Goal: Transaction & Acquisition: Purchase product/service

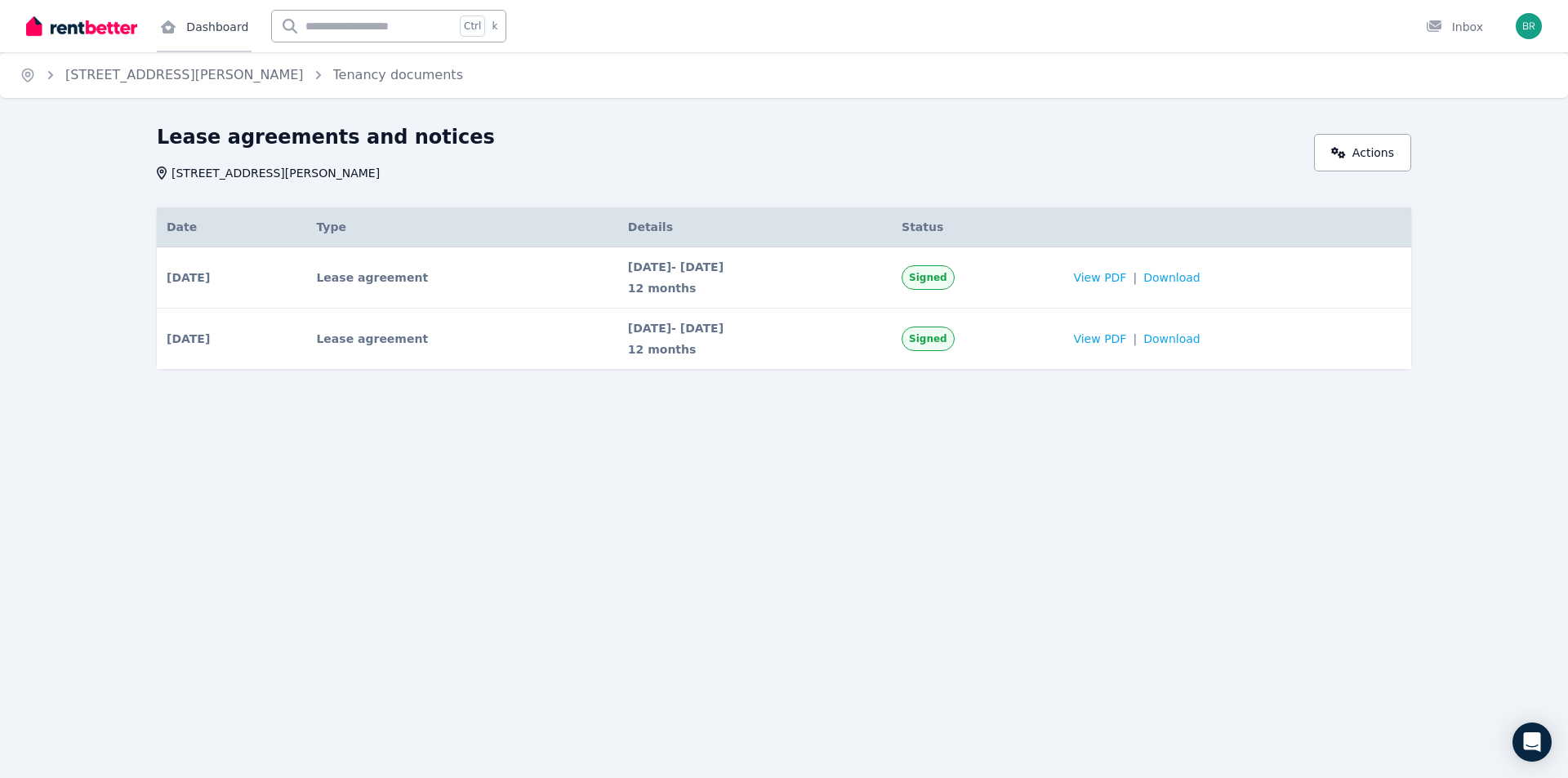
click at [198, 23] on link "Dashboard" at bounding box center [204, 26] width 94 height 52
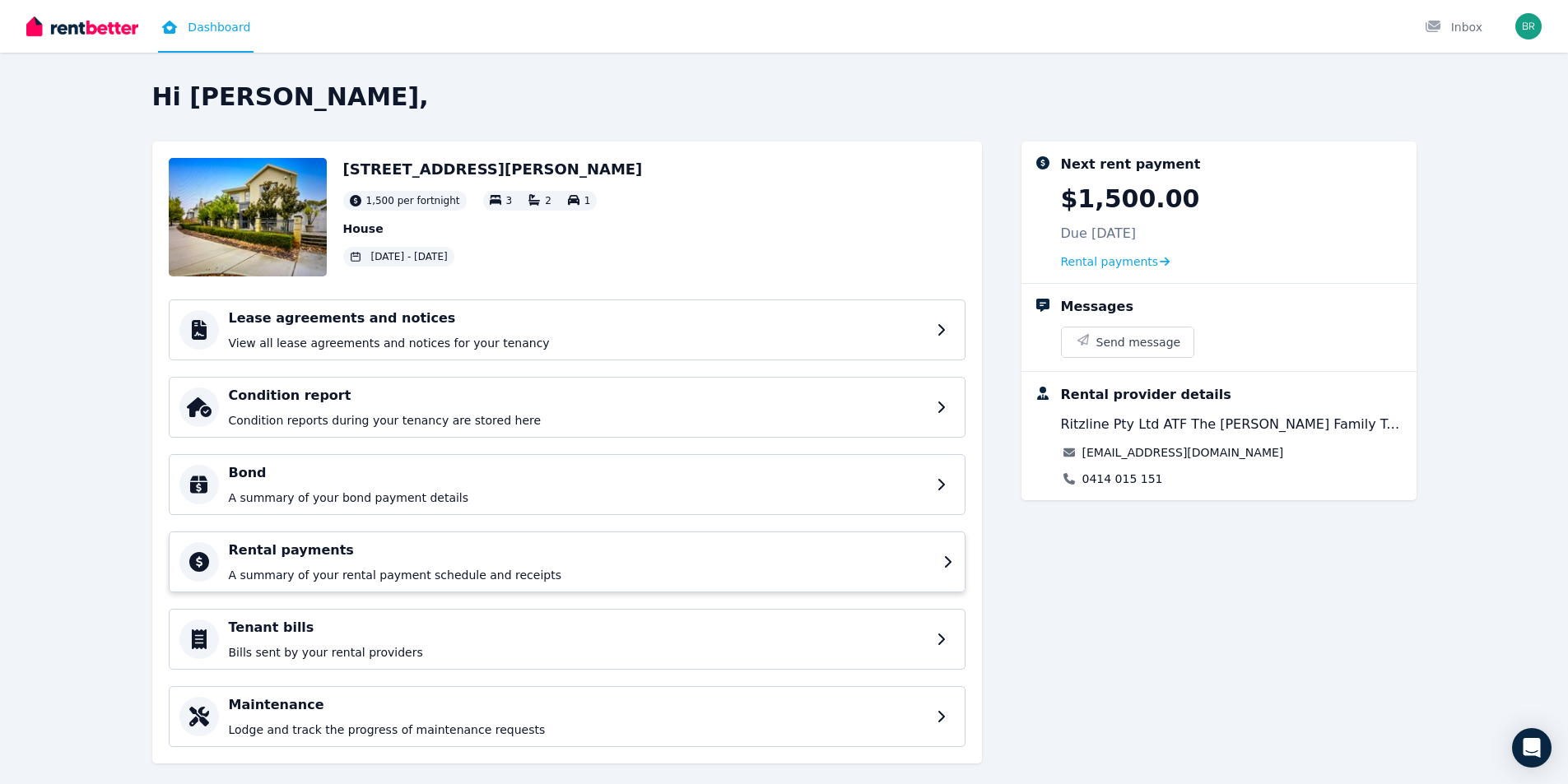
click at [391, 563] on div "Rental payments A summary of your rental payment schedule and receipts" at bounding box center [581, 561] width 704 height 42
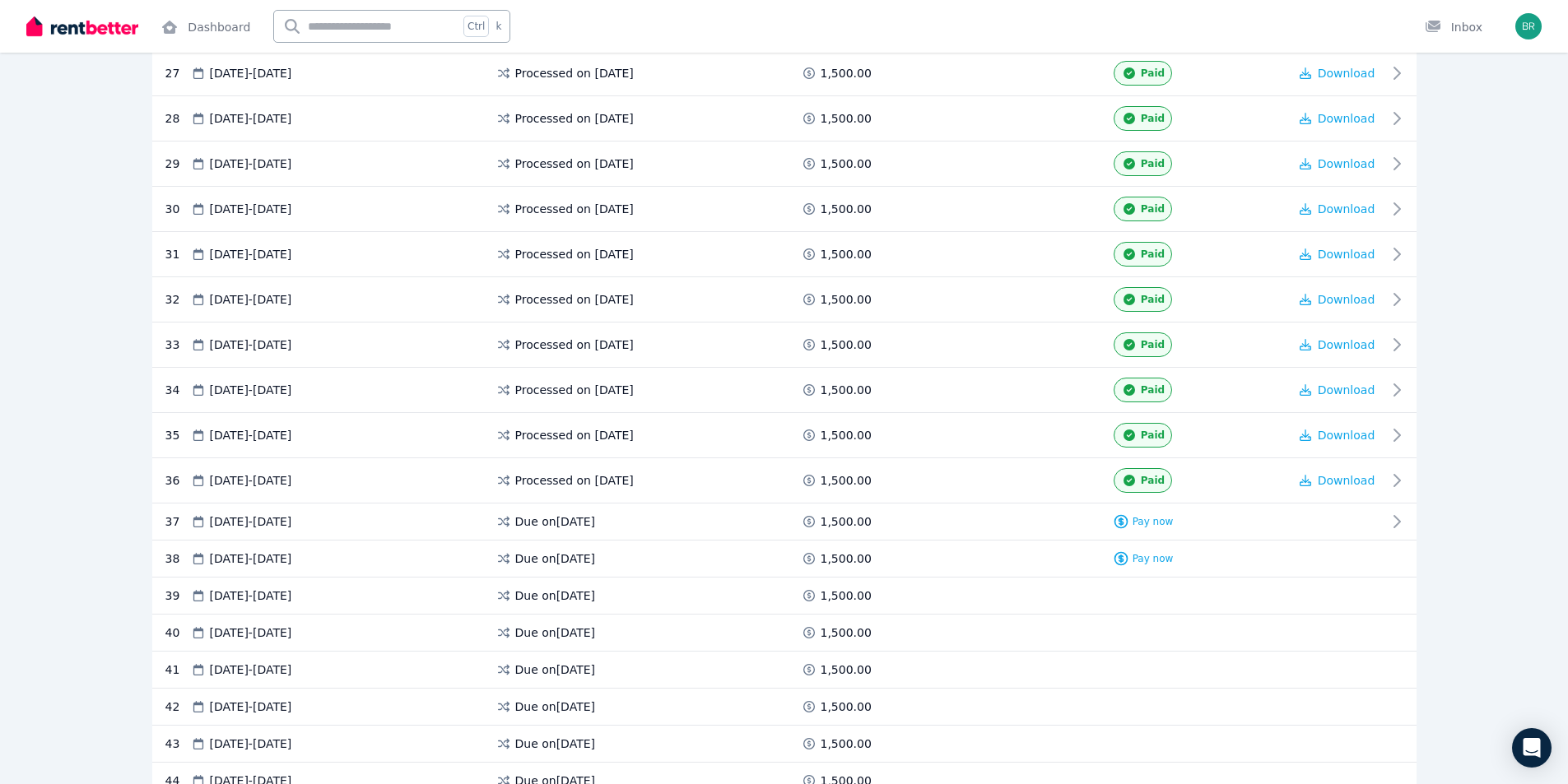
scroll to position [1810, 0]
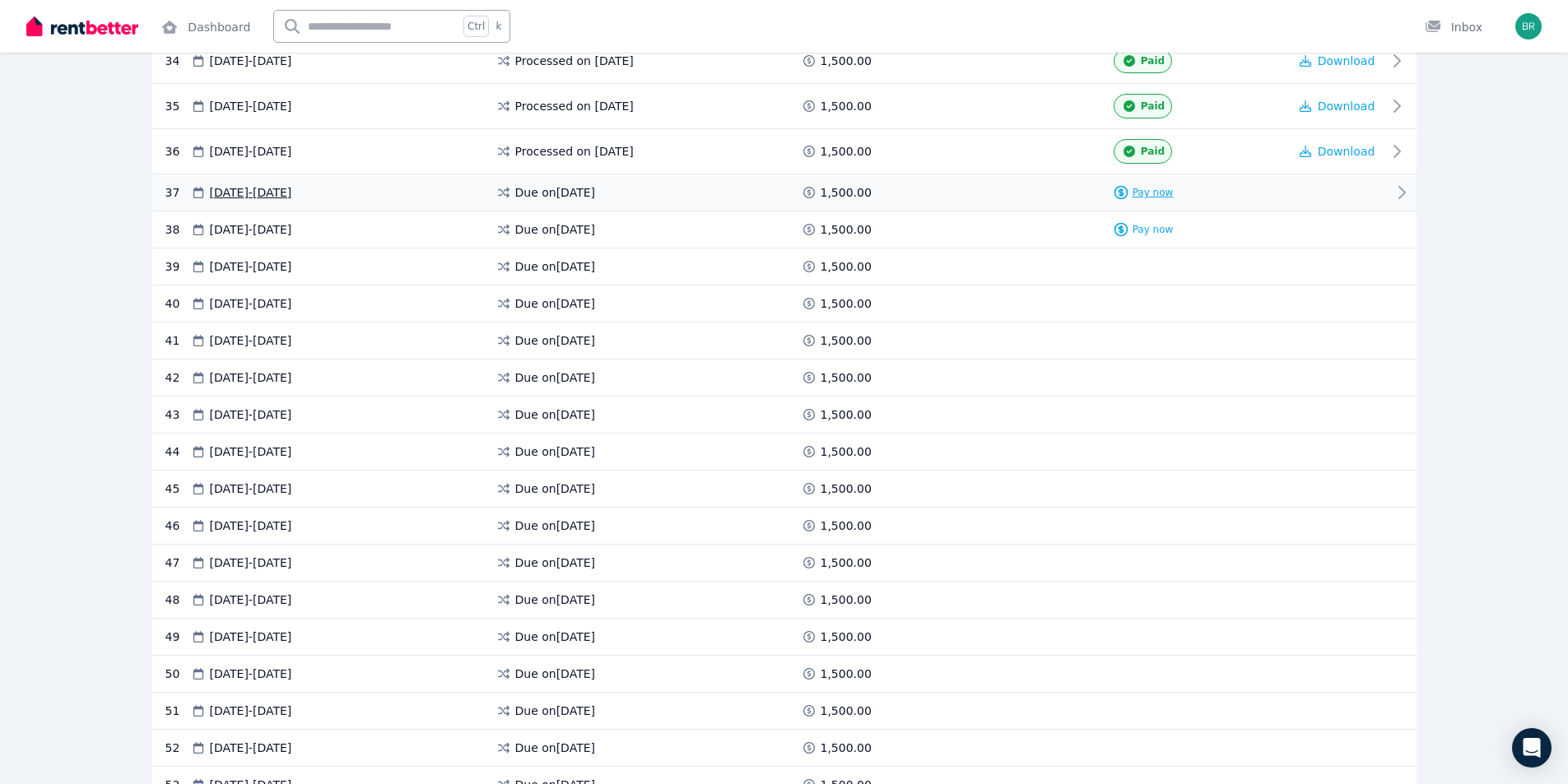
click at [1147, 193] on span "Pay now" at bounding box center [1154, 193] width 41 height 13
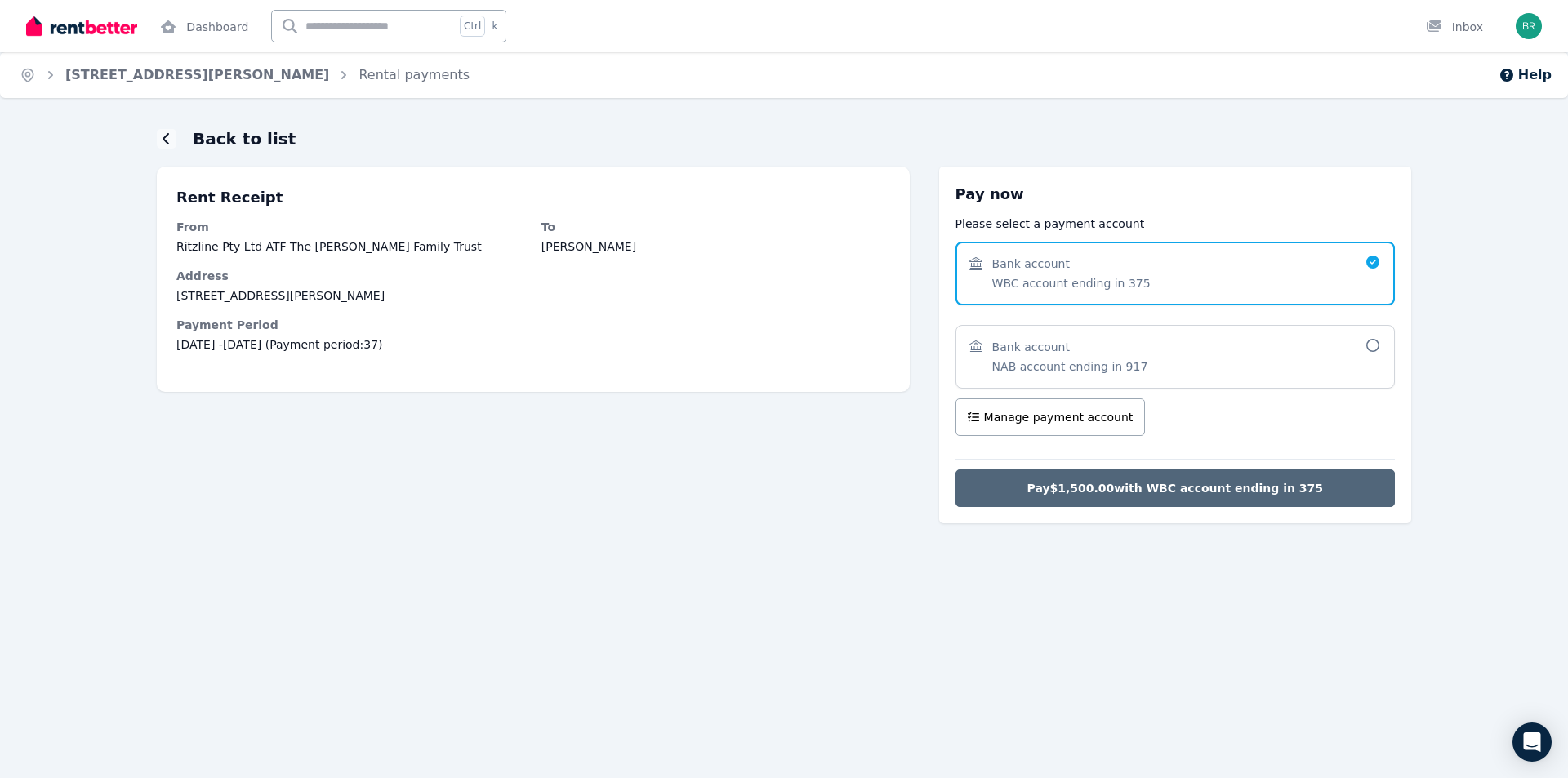
click at [1177, 481] on span "Pay $1,500.00 with WBC account ending in 375" at bounding box center [1176, 488] width 296 height 16
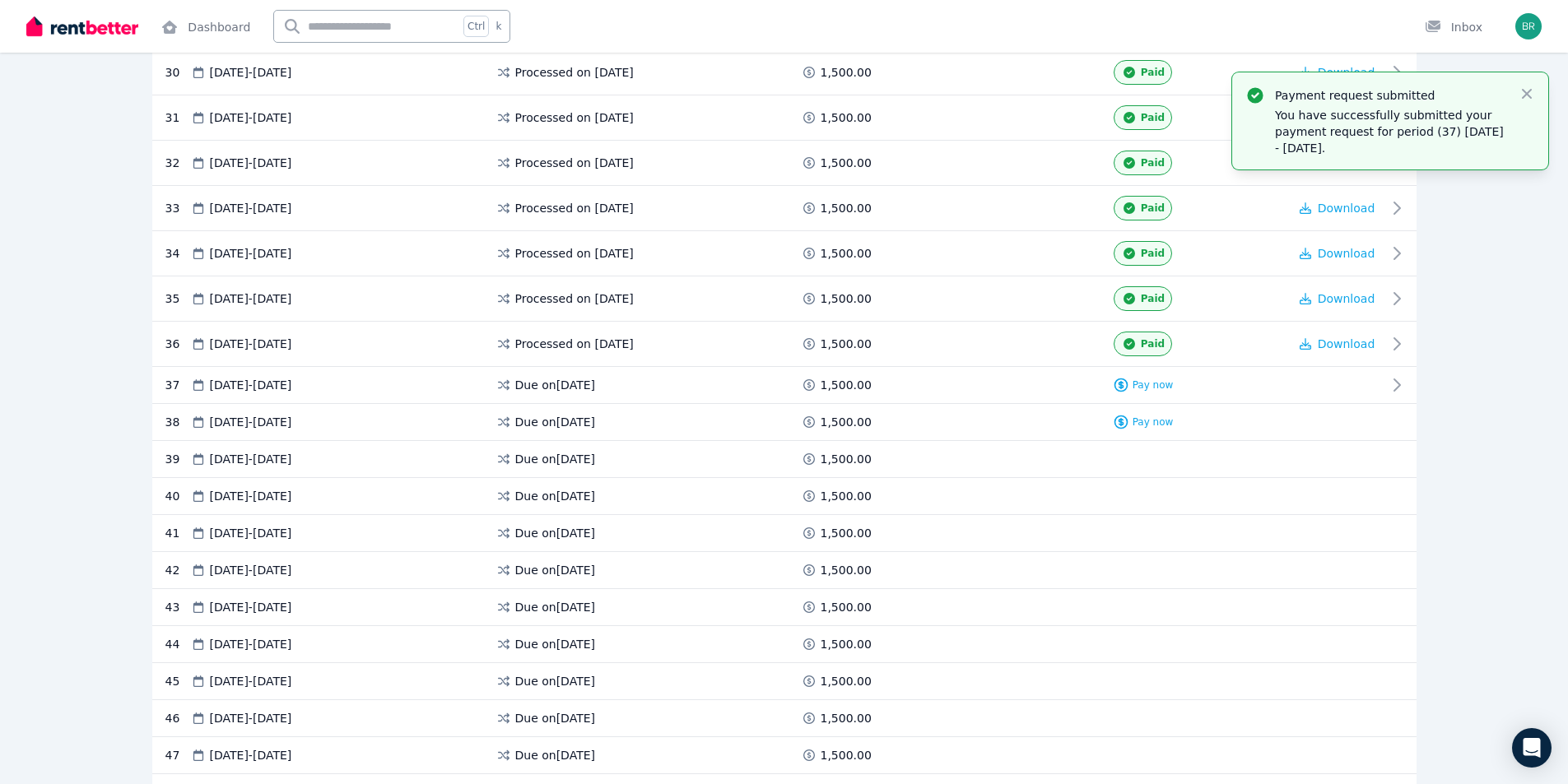
scroll to position [1645, 0]
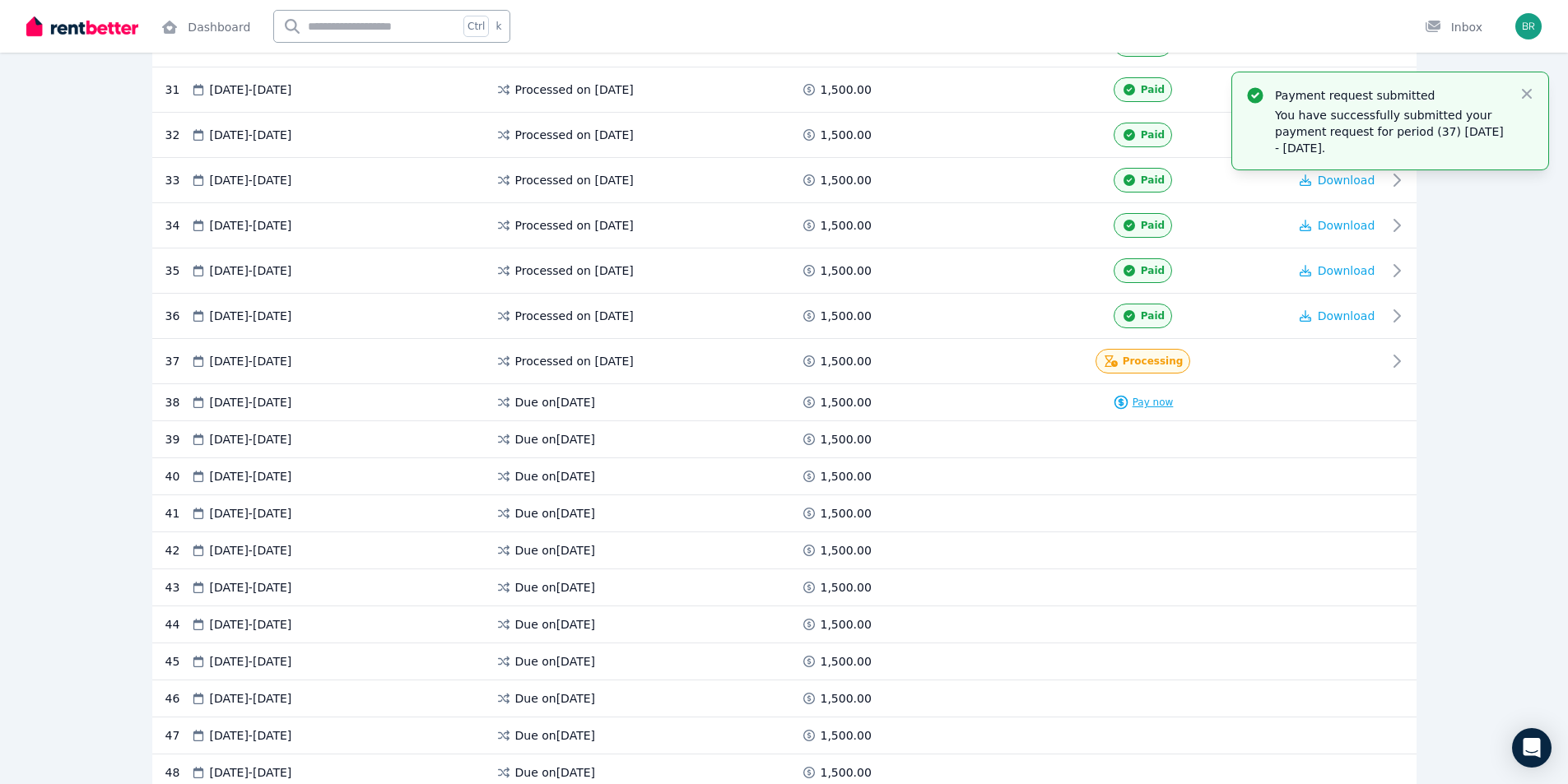
click at [1146, 401] on span "Pay now" at bounding box center [1154, 402] width 41 height 13
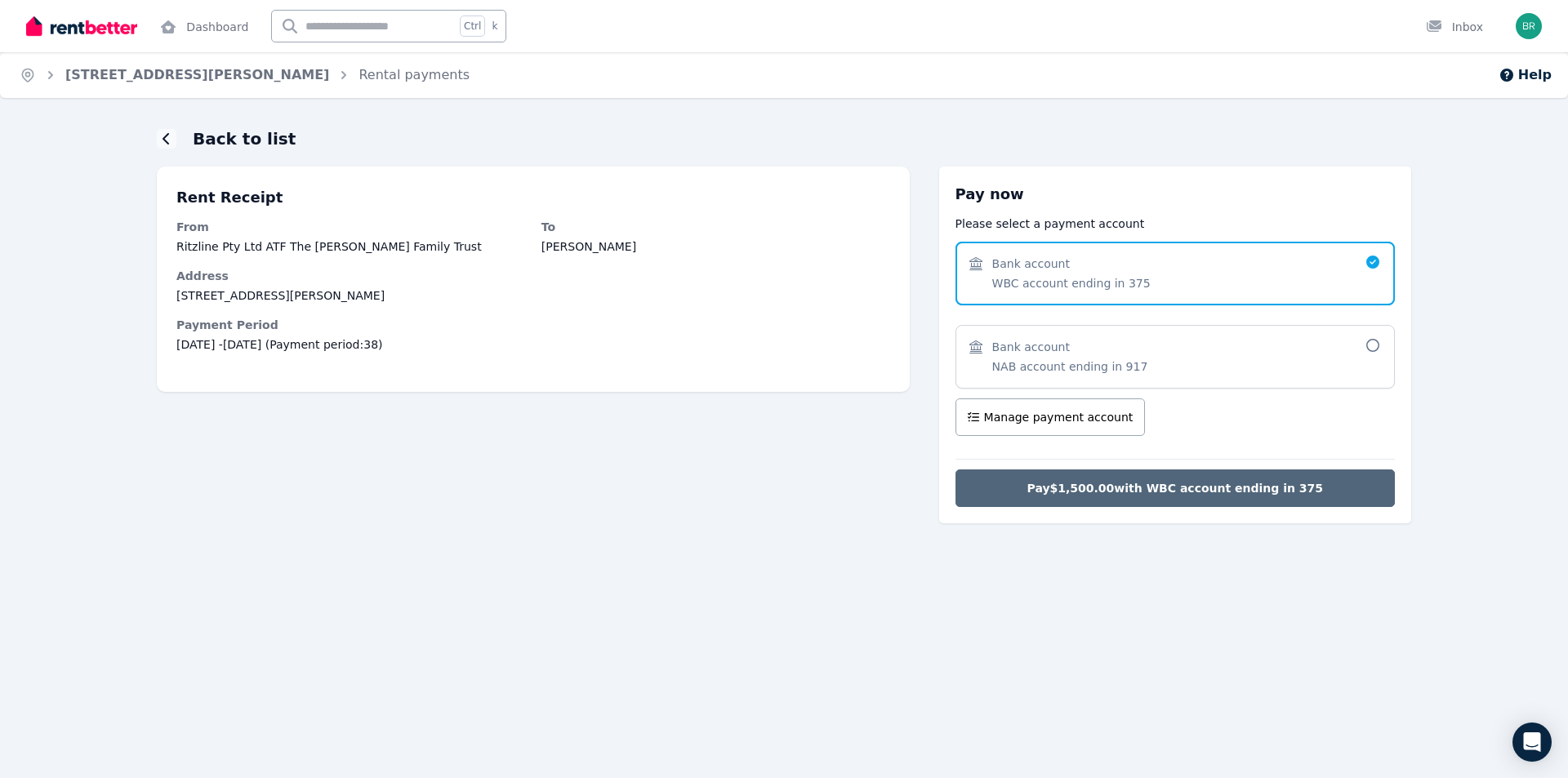
click at [1173, 489] on span "Pay $1,500.00 with WBC account ending in 375" at bounding box center [1176, 488] width 296 height 16
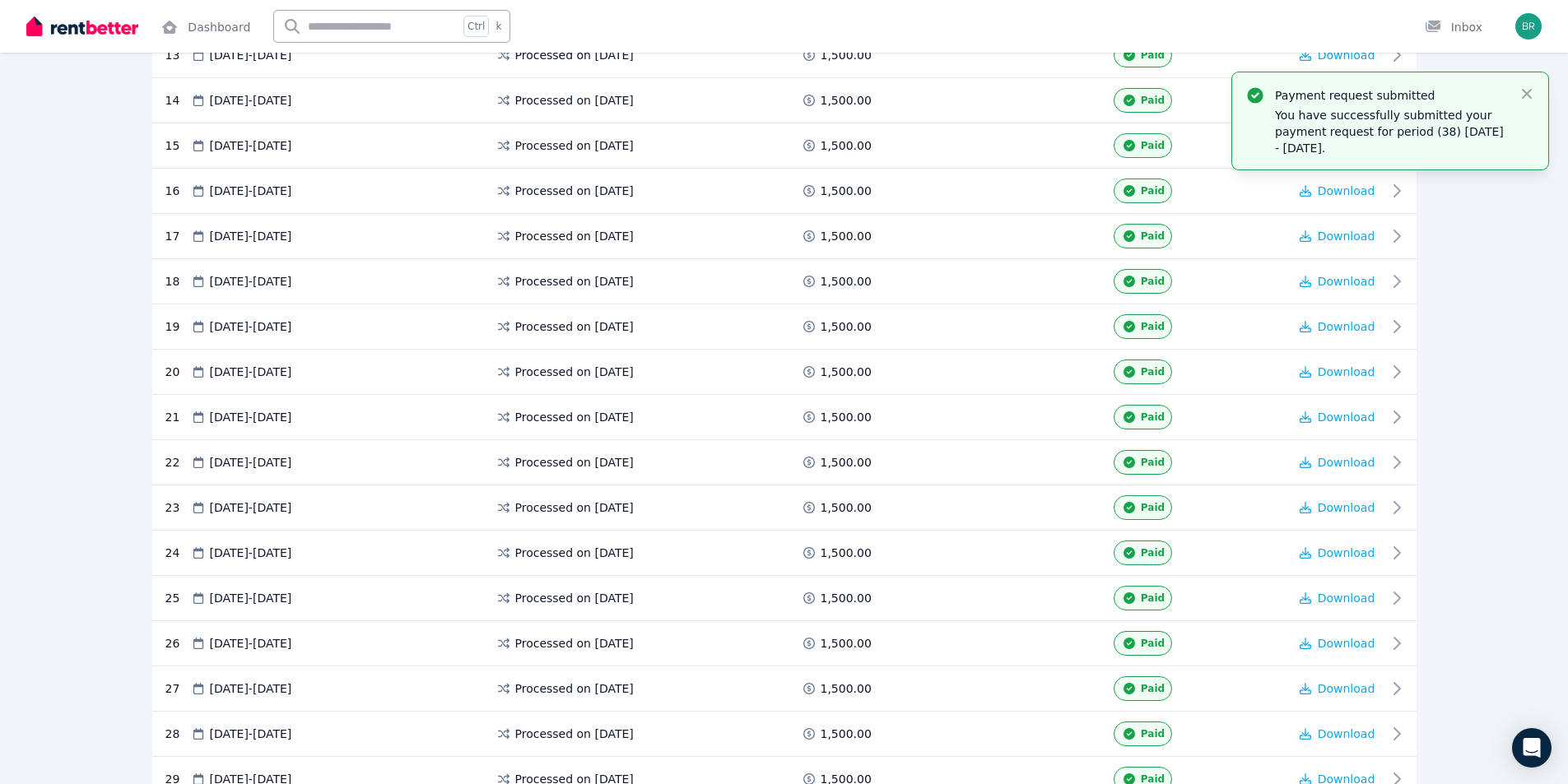
scroll to position [625, 0]
